Goal: Transaction & Acquisition: Subscribe to service/newsletter

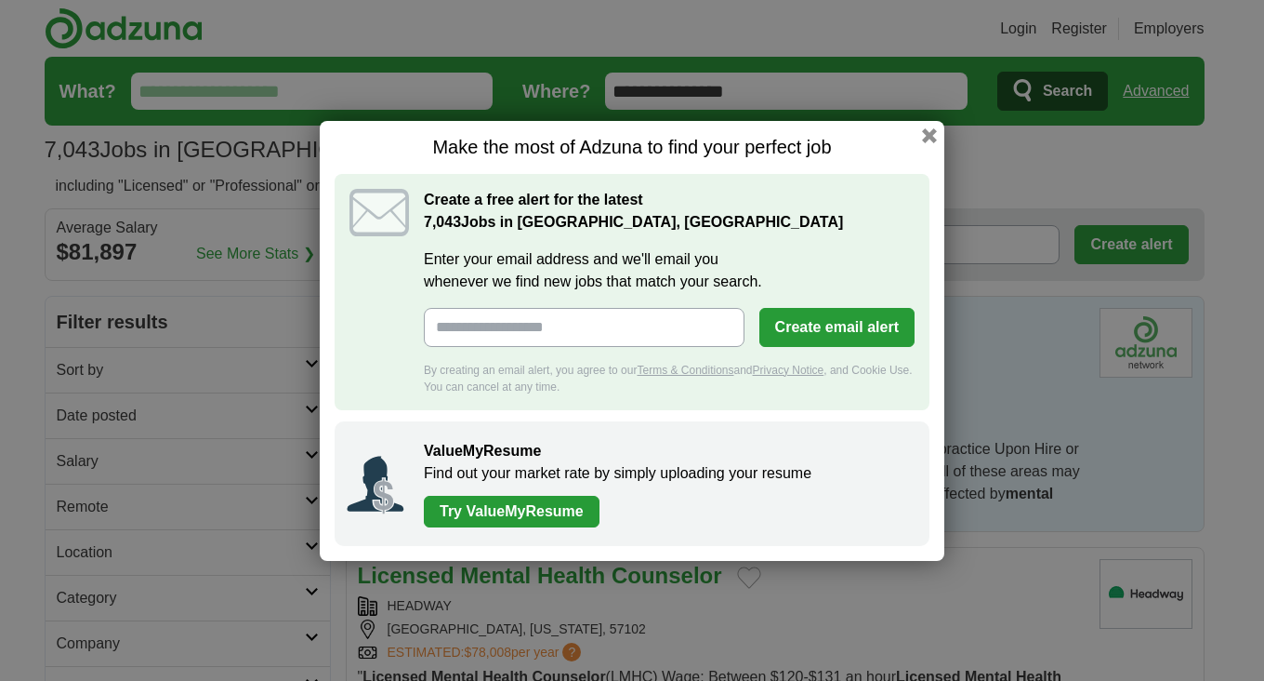
click at [507, 329] on input "Enter your email address and we'll email you whenever we find new jobs that mat…" at bounding box center [584, 327] width 321 height 39
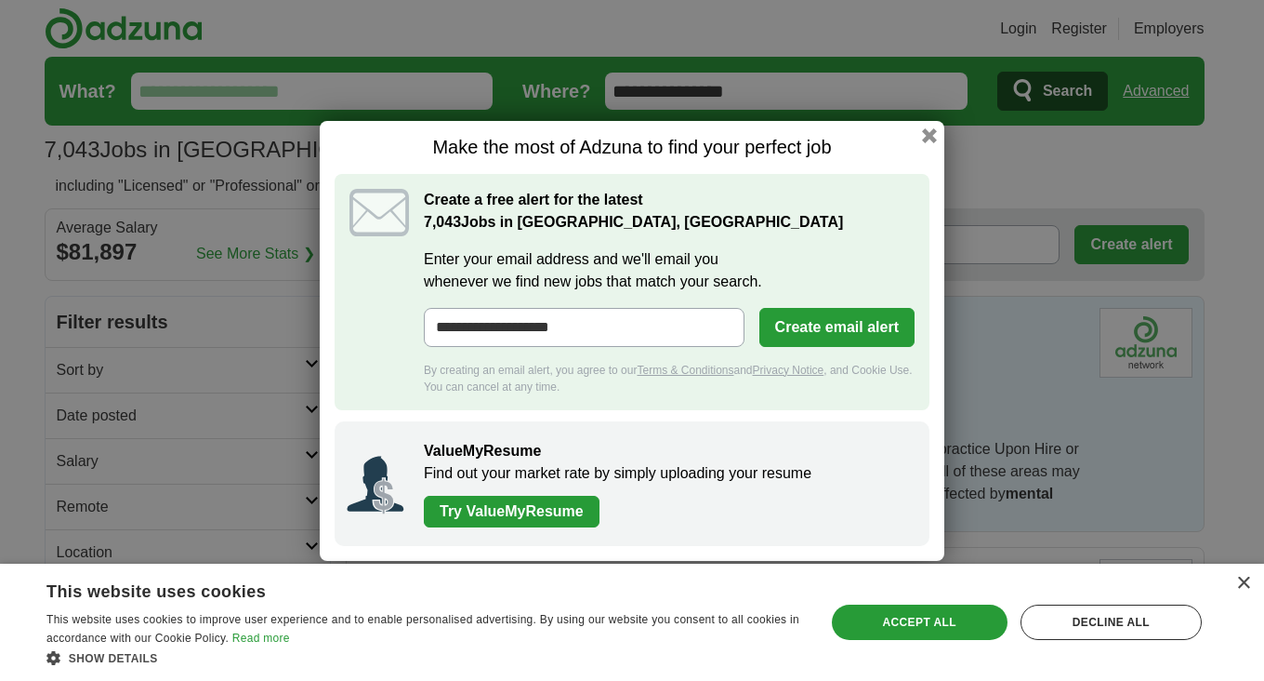
type input "**********"
click at [814, 322] on button "Create email alert" at bounding box center [837, 327] width 155 height 39
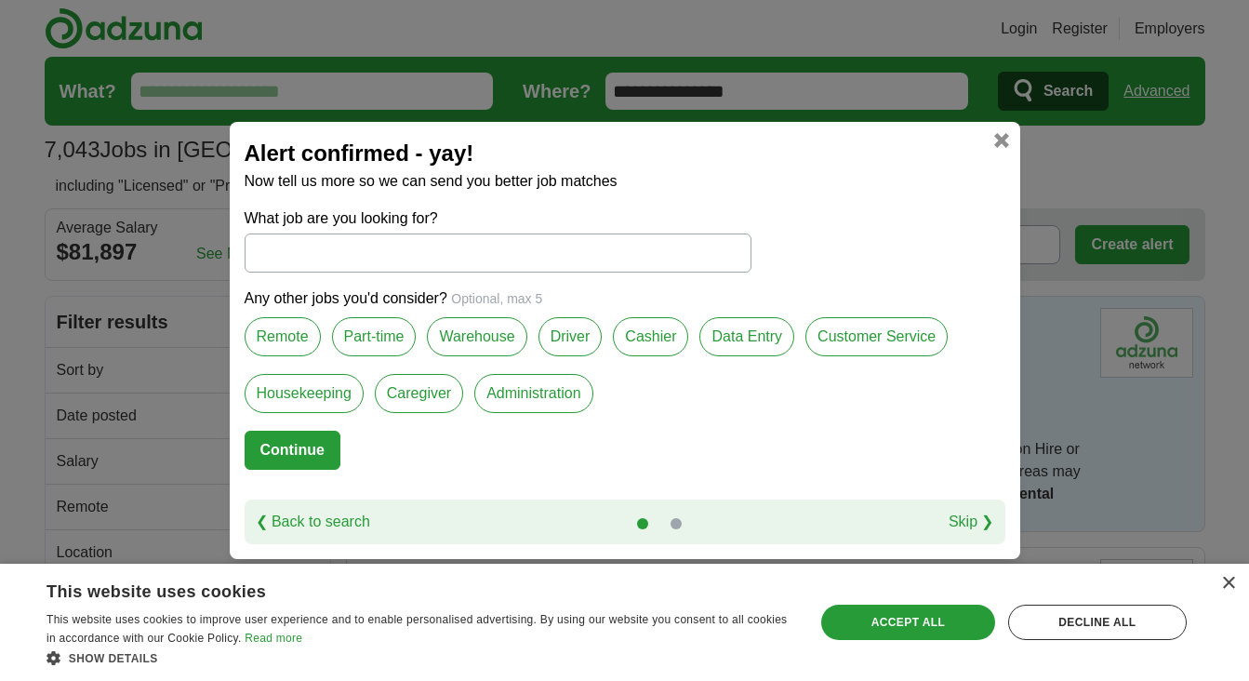
click at [353, 253] on input "What job are you looking for?" at bounding box center [498, 252] width 507 height 39
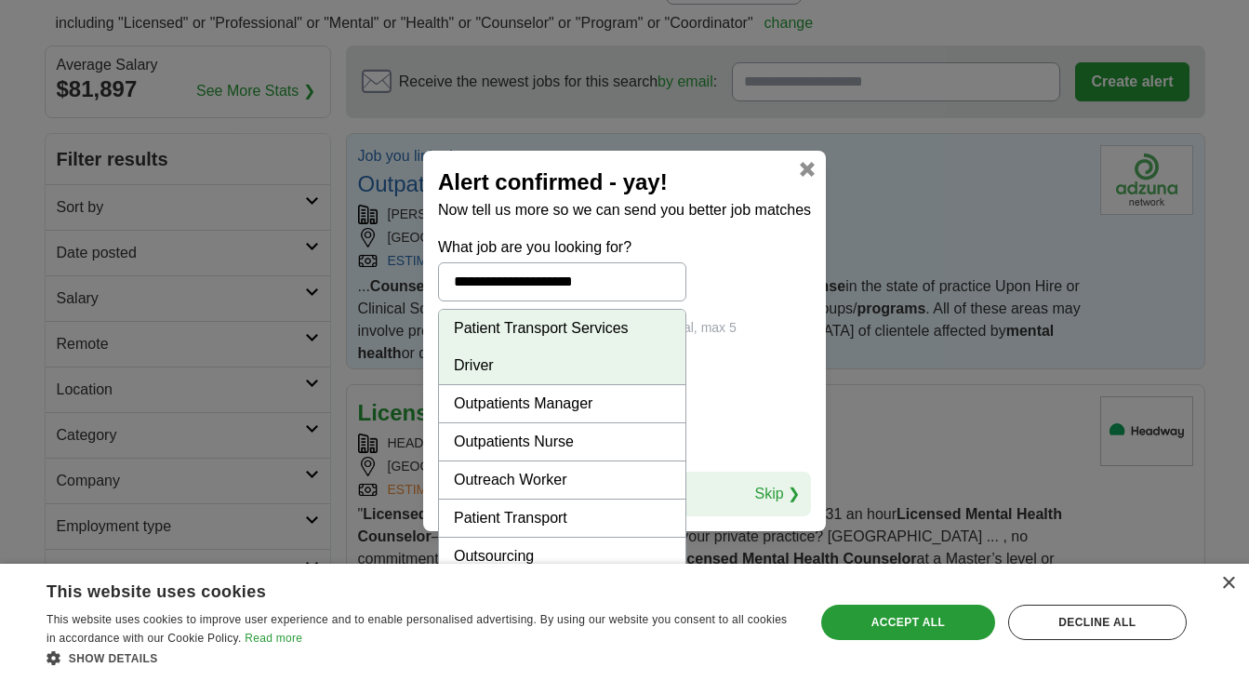
scroll to position [186, 0]
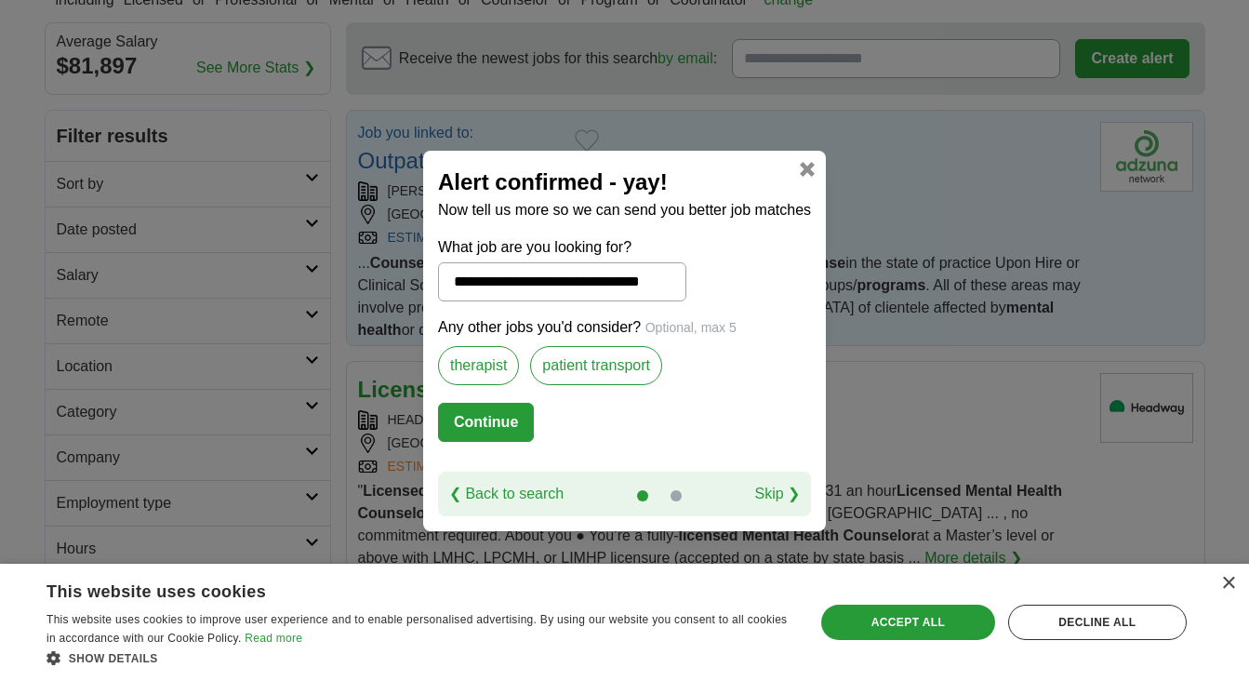
type input "**********"
click at [500, 414] on button "Continue" at bounding box center [486, 422] width 96 height 39
select select "*"
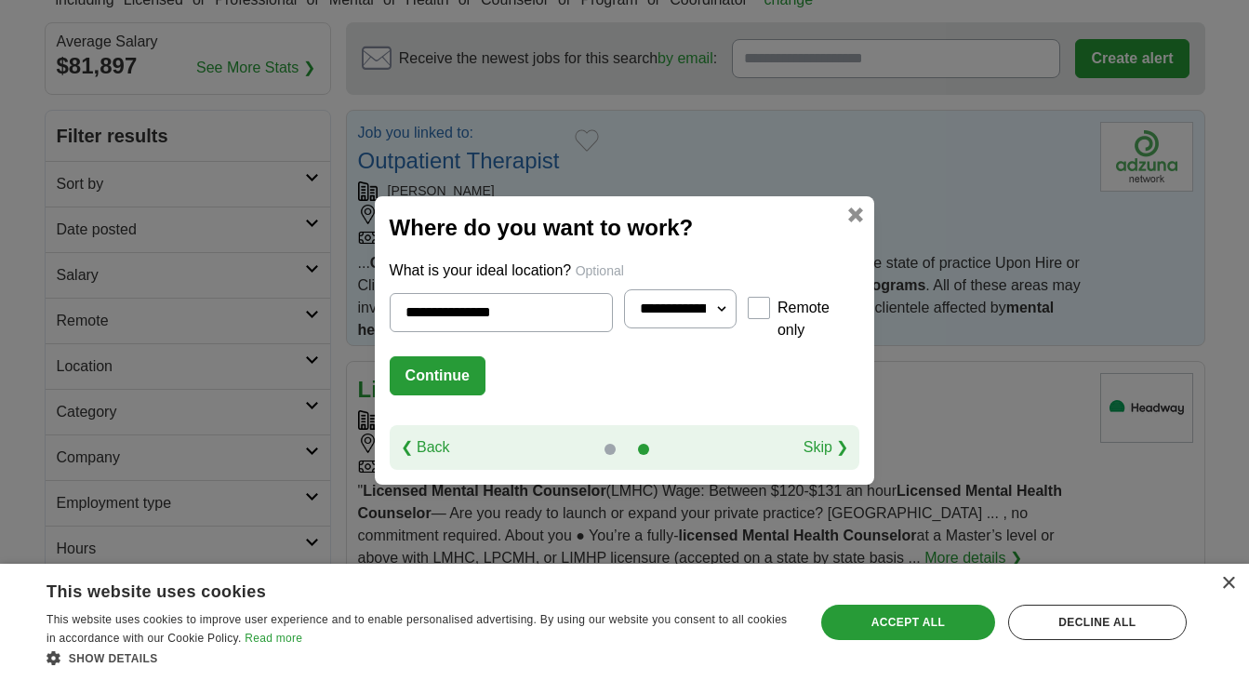
click at [423, 366] on button "Continue" at bounding box center [438, 375] width 96 height 39
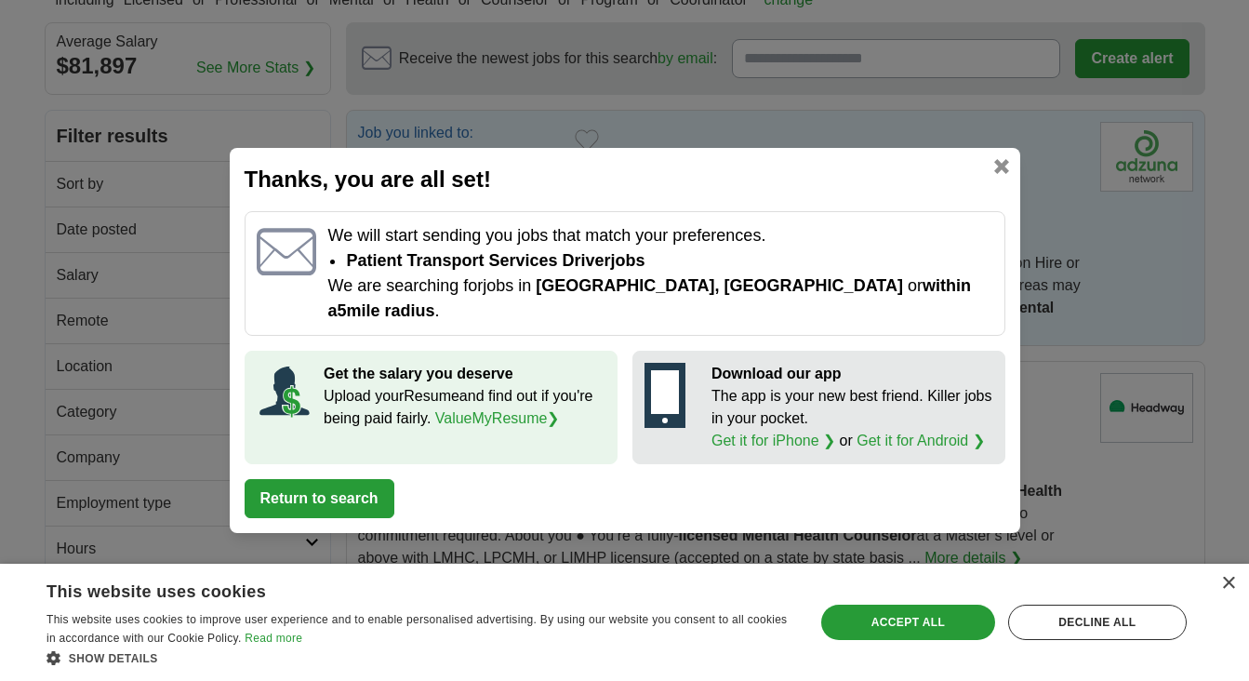
click at [316, 479] on button "Return to search" at bounding box center [320, 498] width 150 height 39
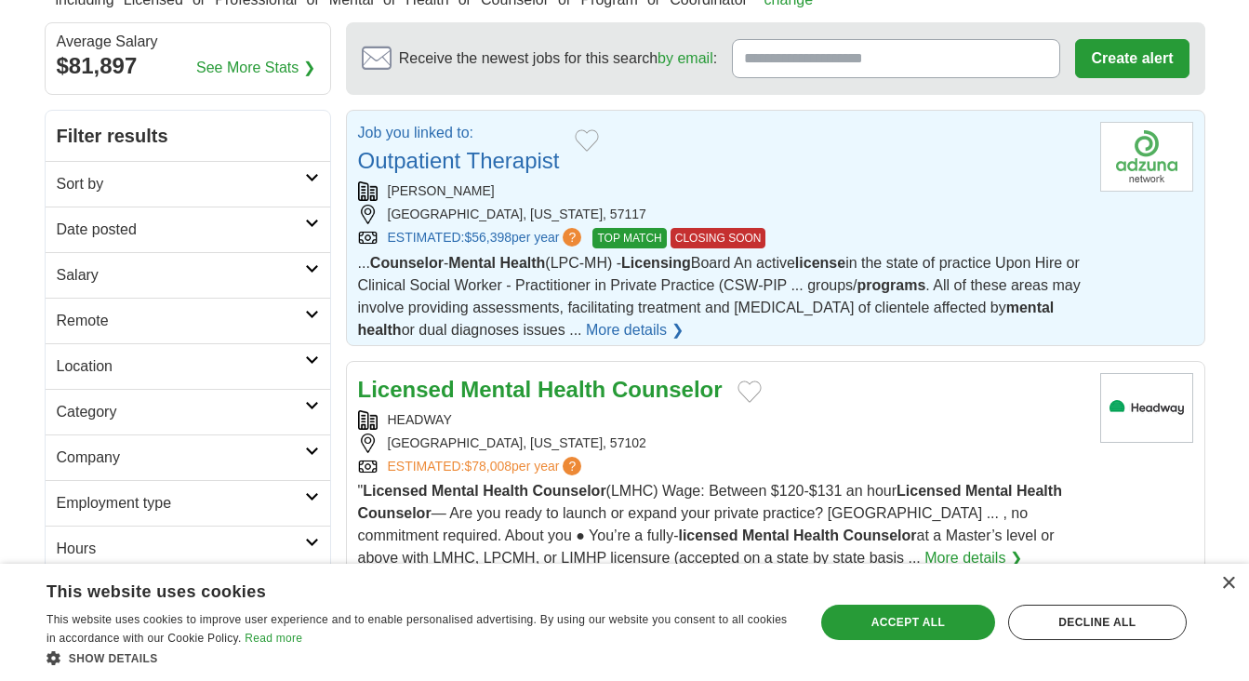
click at [680, 324] on link "More details ❯" at bounding box center [635, 330] width 98 height 22
